Goal: Information Seeking & Learning: Find specific fact

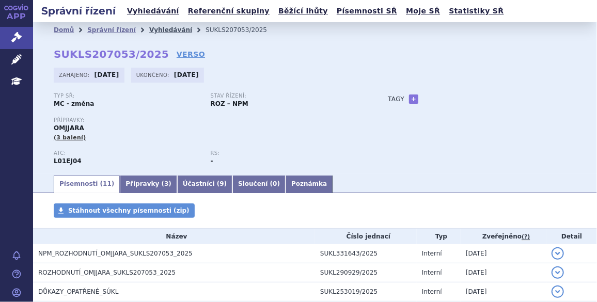
drag, startPoint x: 0, startPoint y: 0, endPoint x: 154, endPoint y: 30, distance: 156.7
click at [154, 30] on link "Vyhledávání" at bounding box center [170, 29] width 43 height 7
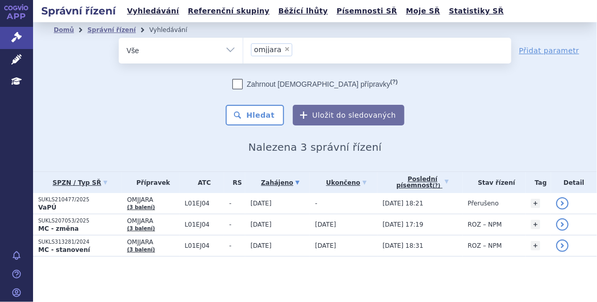
click at [284, 49] on span "×" at bounding box center [287, 49] width 6 height 6
click at [243, 49] on select "omjjara" at bounding box center [243, 50] width 1 height 26
select select
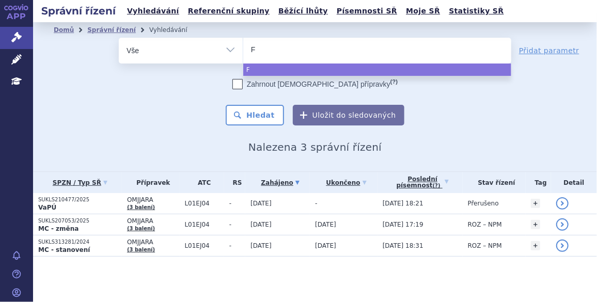
type input "Fl"
type input "Flol"
type input "Flola"
type input "Flolan"
select select "Flolan"
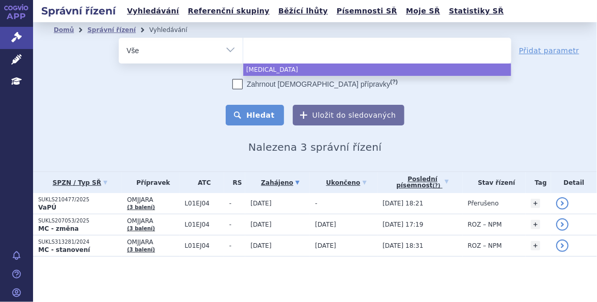
click at [260, 112] on button "Hledat" at bounding box center [255, 115] width 58 height 21
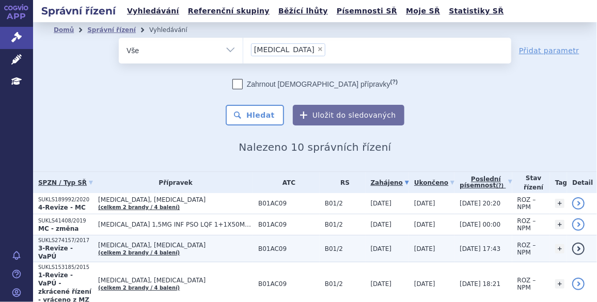
click at [63, 237] on p "SUKLS274157/2017" at bounding box center [65, 240] width 55 height 7
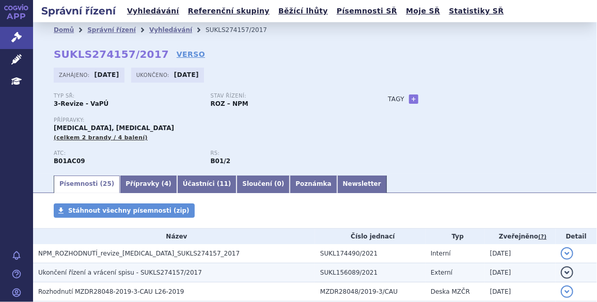
scroll to position [62, 0]
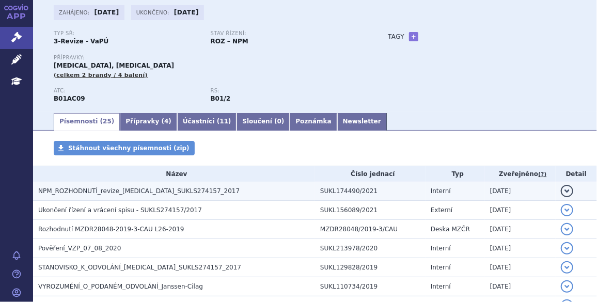
click at [86, 193] on span "NPM_ROZHODNUTÍ_revize_epoprostenol_SUKLS274157_2017" at bounding box center [138, 190] width 201 height 7
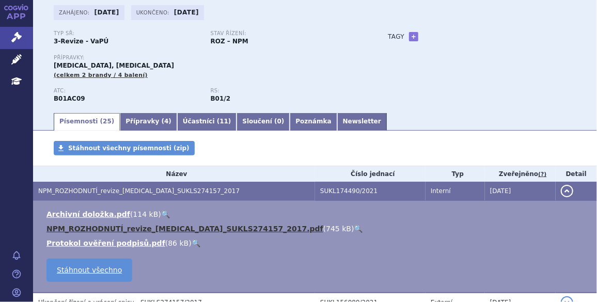
click at [91, 228] on link "NPM_ROZHODNUTÍ_revize_epoprostenol_SUKLS274157_2017.pdf" at bounding box center [184, 228] width 277 height 8
